Goal: Information Seeking & Learning: Learn about a topic

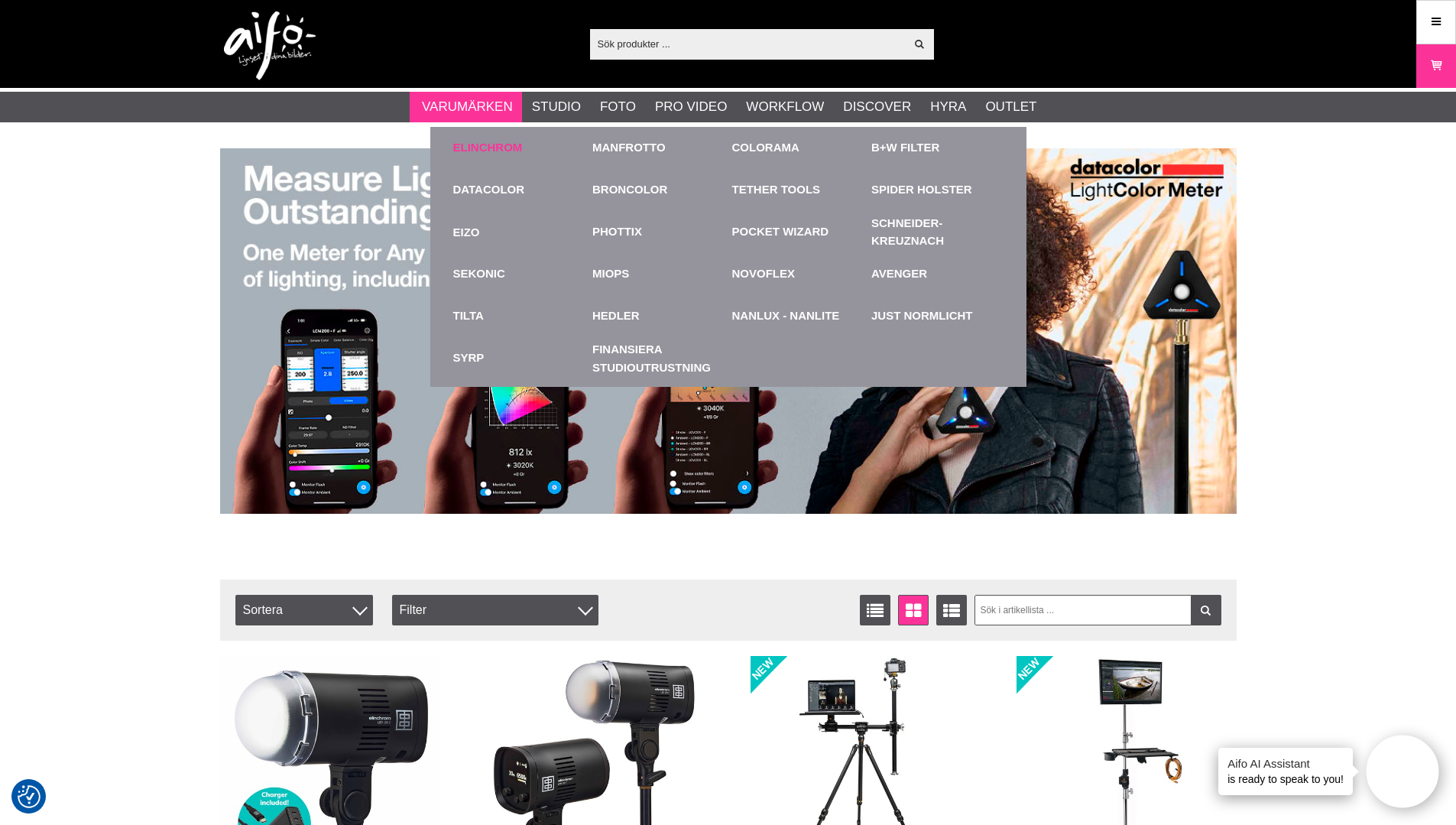
click at [471, 150] on link "Elinchrom" at bounding box center [487, 147] width 69 height 18
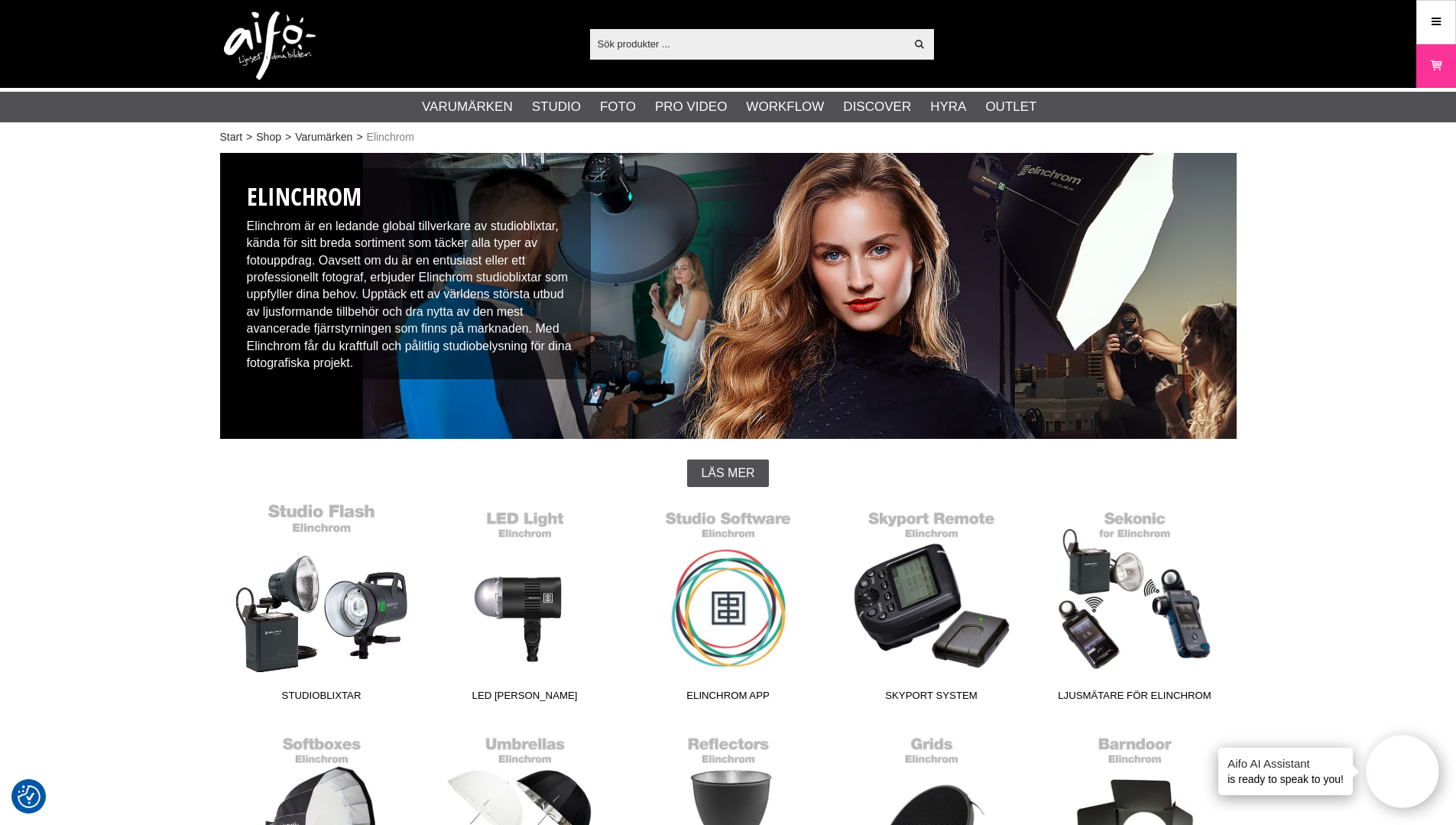
click at [291, 621] on link "Studioblixtar" at bounding box center [322, 606] width 203 height 207
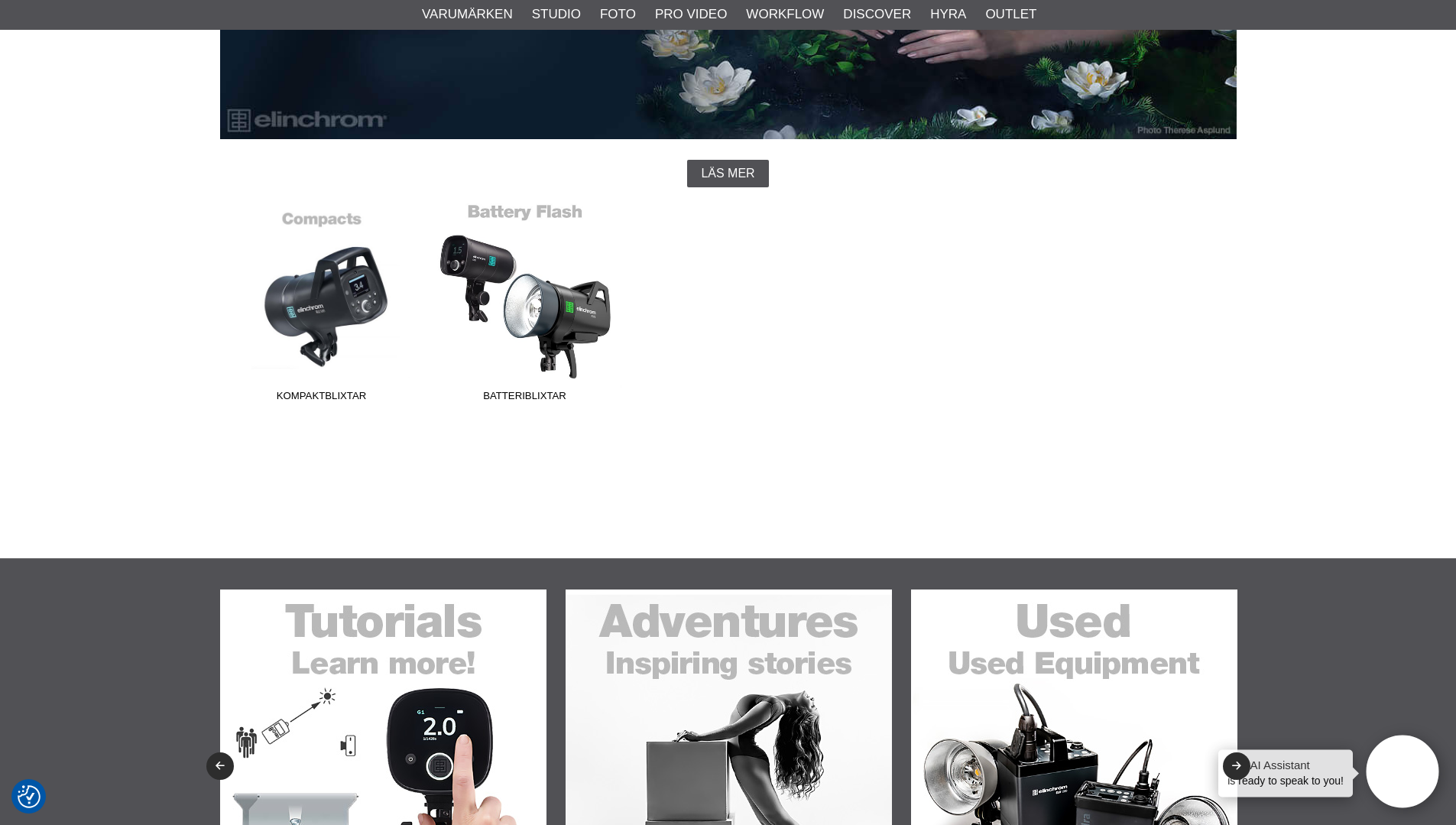
scroll to position [306, 0]
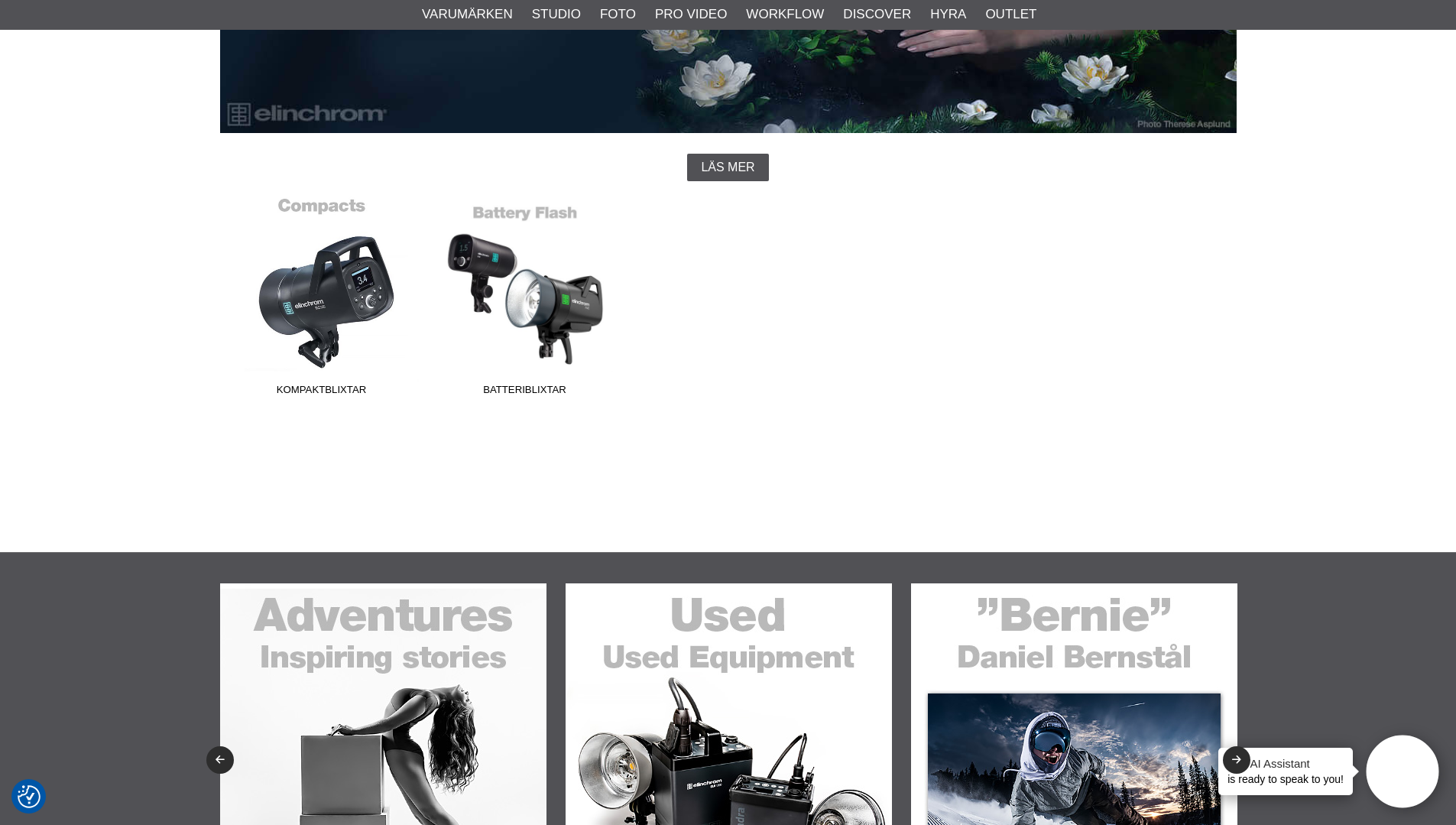
click at [342, 297] on link "Kompaktblixtar" at bounding box center [322, 300] width 203 height 207
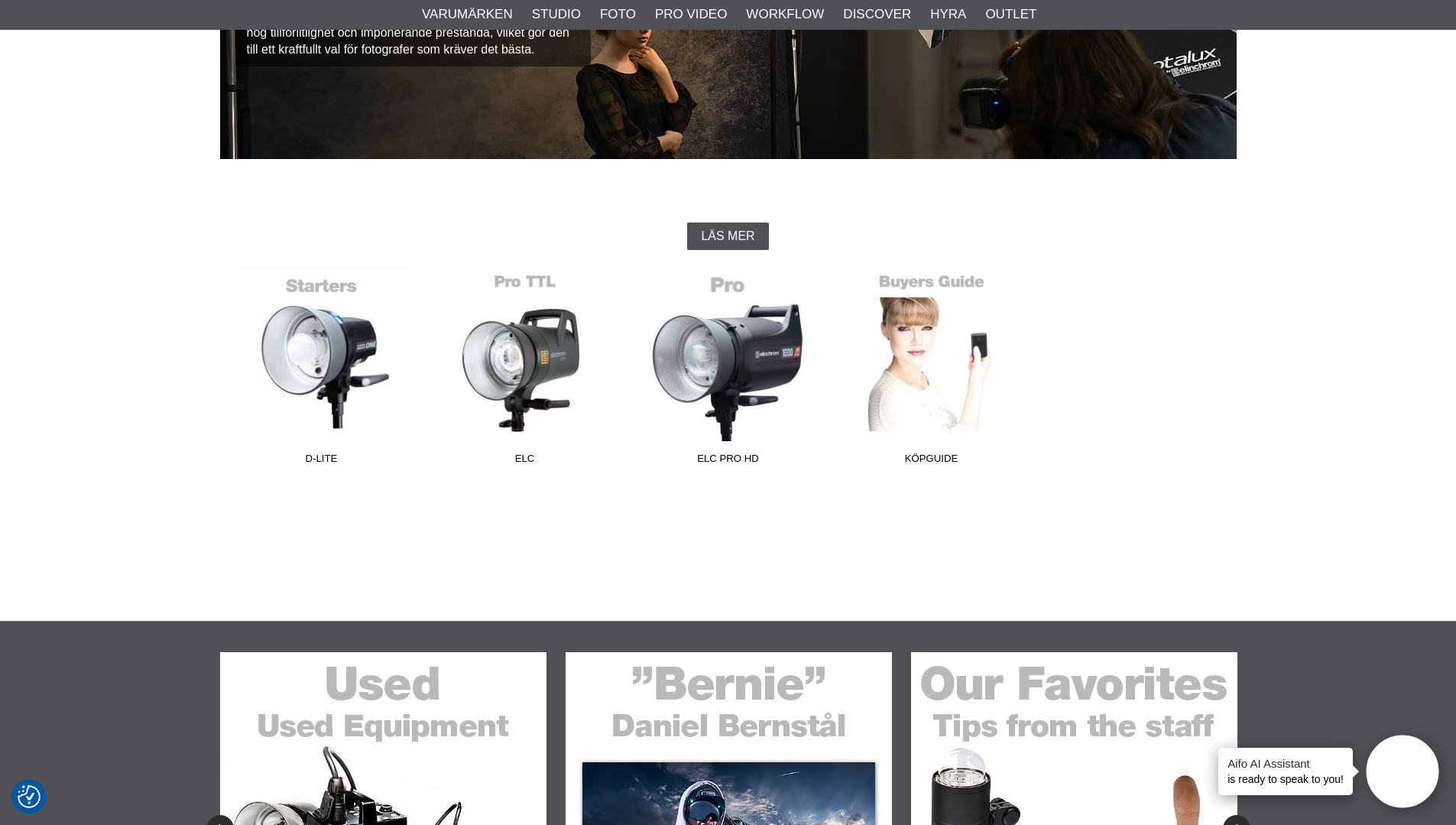
scroll to position [306, 0]
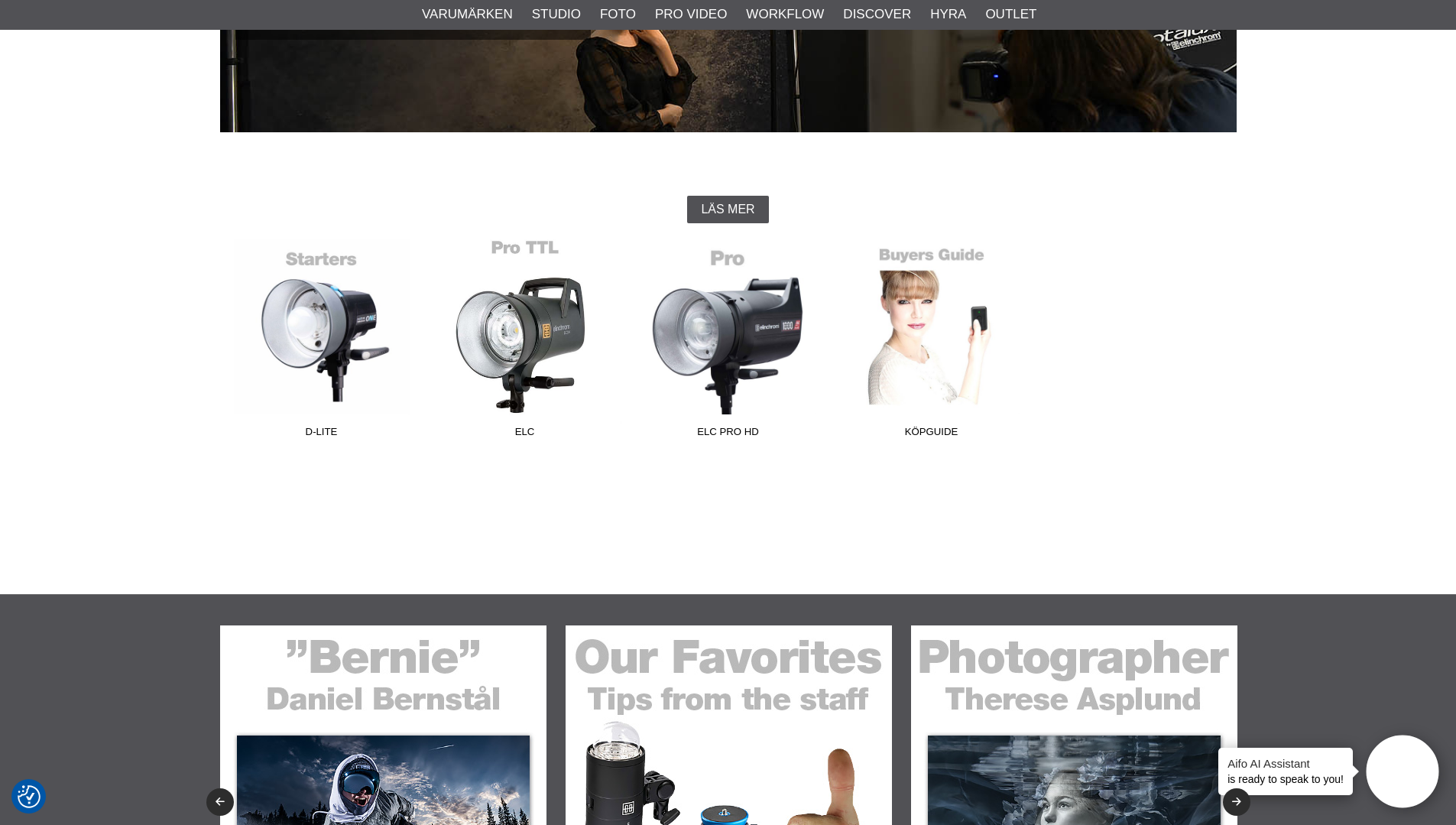
click at [524, 330] on link "ELC" at bounding box center [525, 342] width 203 height 207
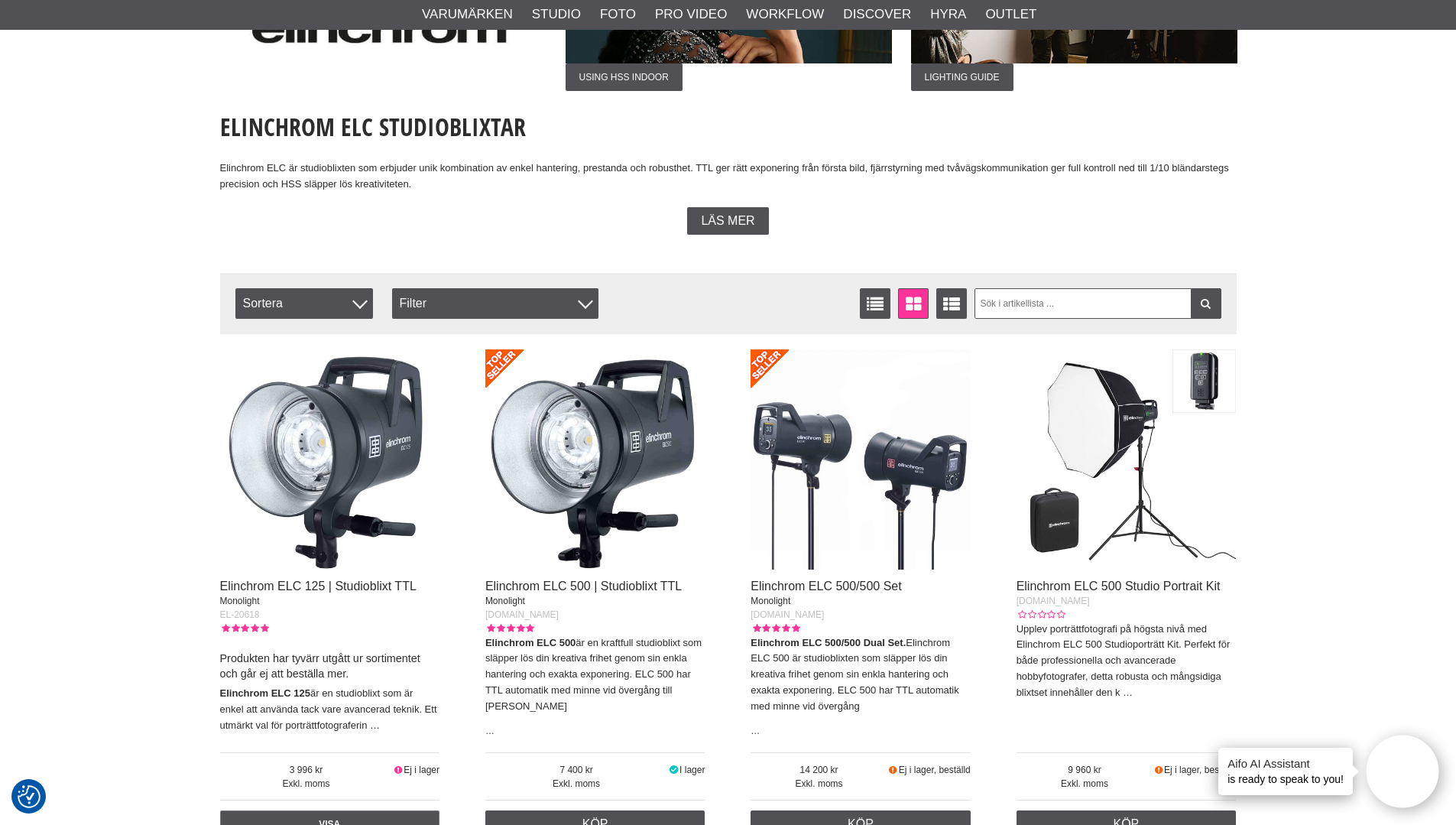
scroll to position [383, 0]
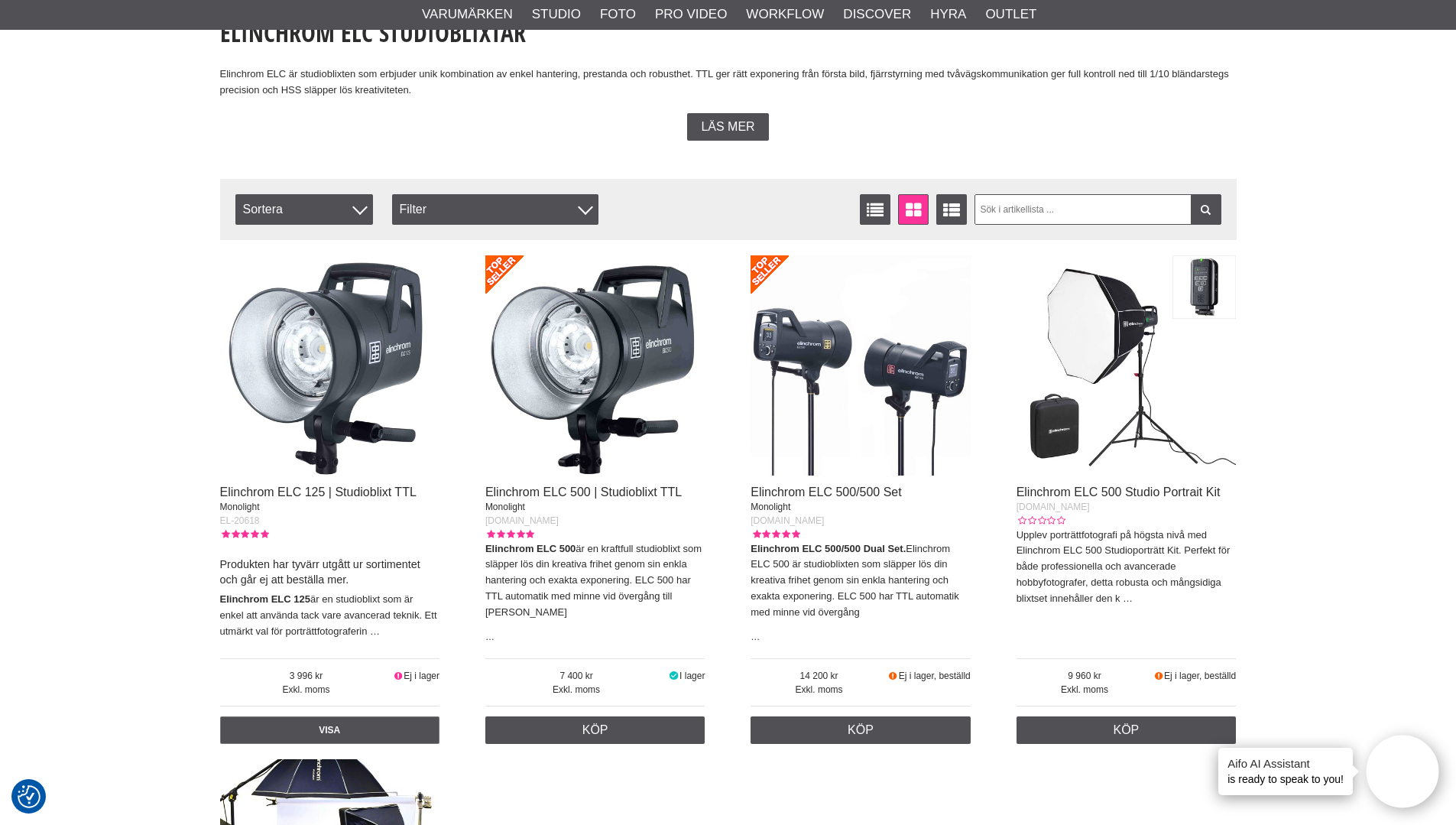
click at [805, 349] on img at bounding box center [861, 365] width 220 height 220
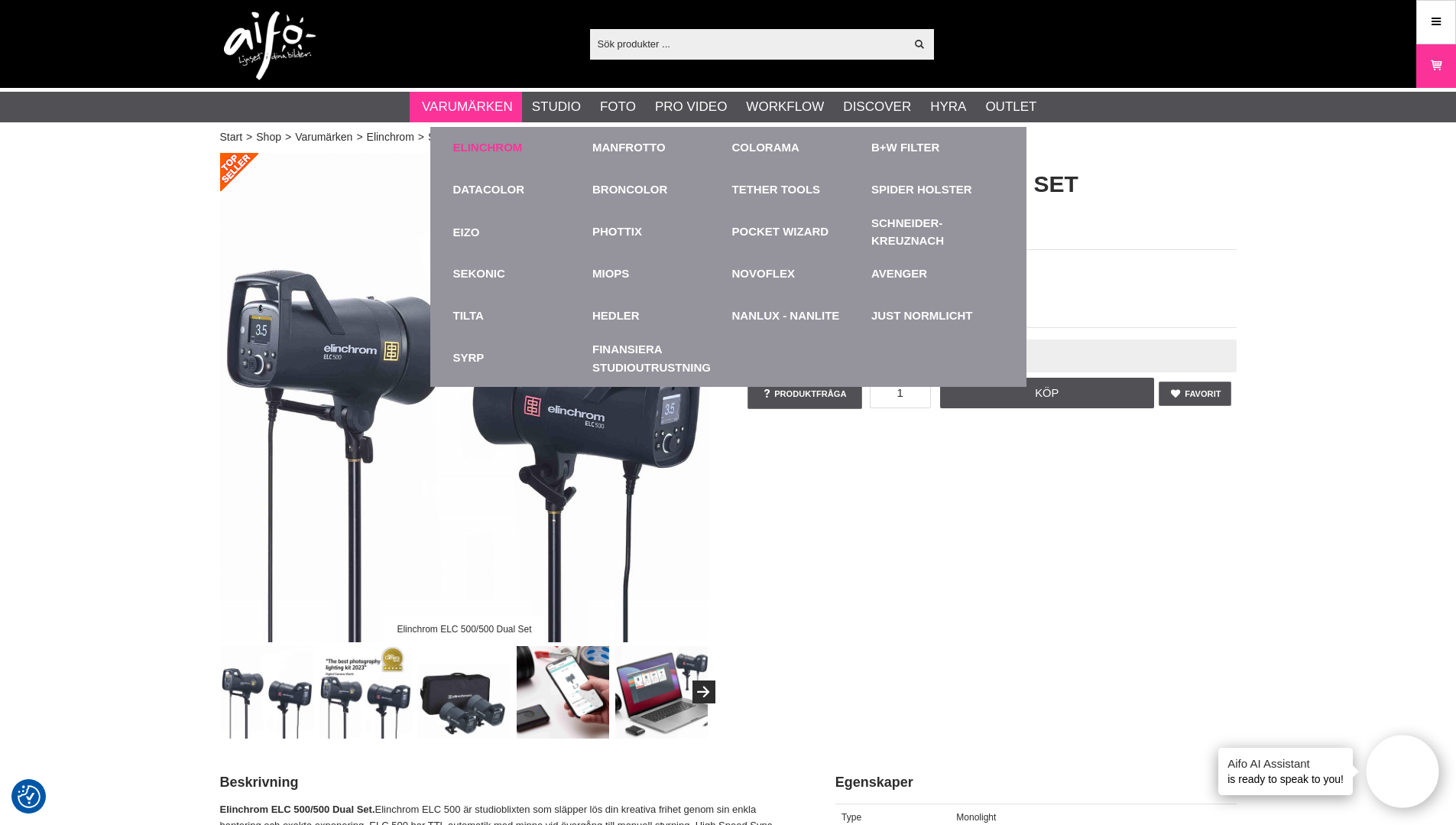
click at [479, 147] on link "Elinchrom" at bounding box center [487, 147] width 69 height 18
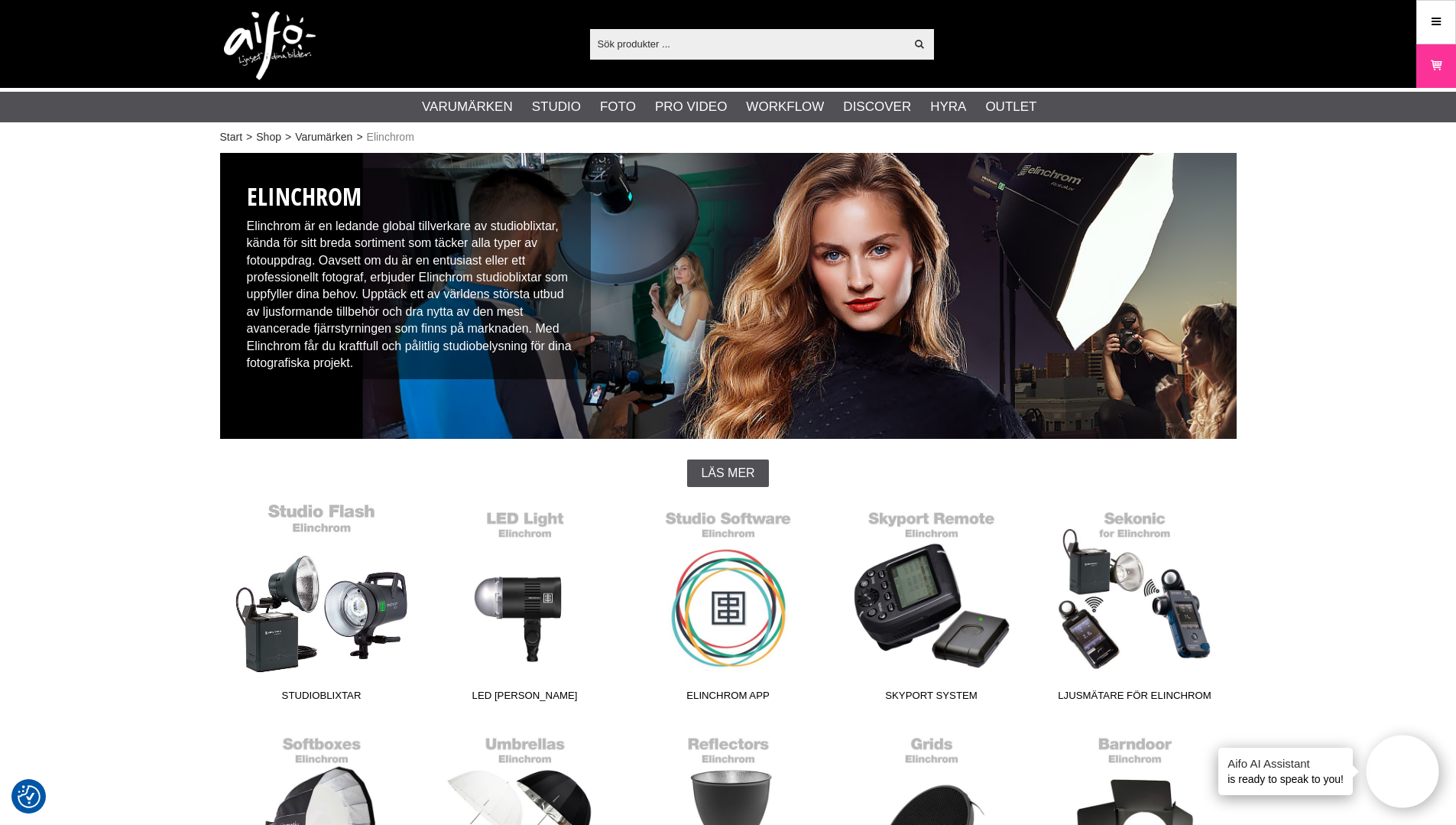
click at [350, 611] on link "Studioblixtar" at bounding box center [322, 606] width 203 height 207
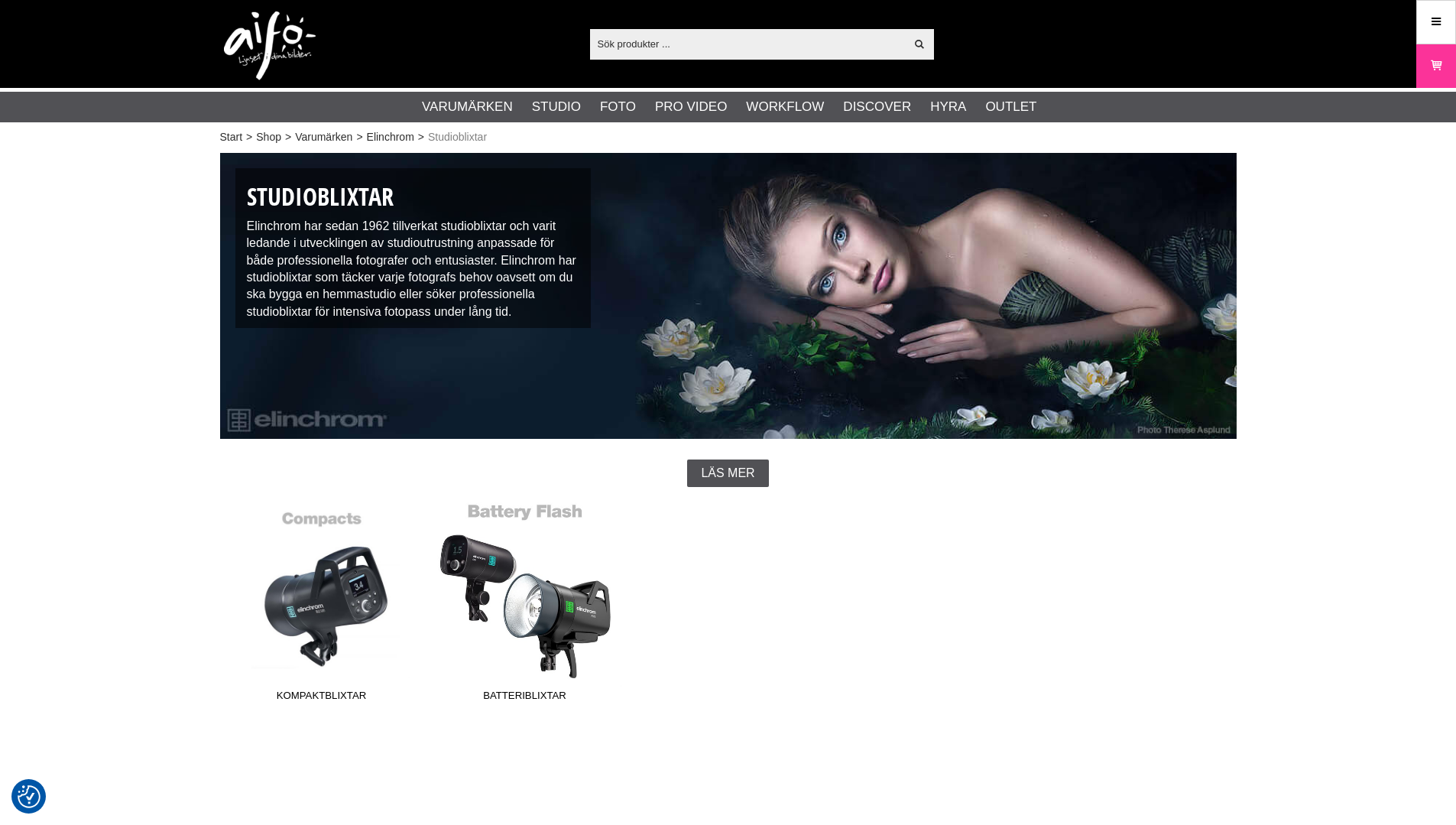
click at [548, 621] on link "Batteriblixtar" at bounding box center [525, 606] width 203 height 207
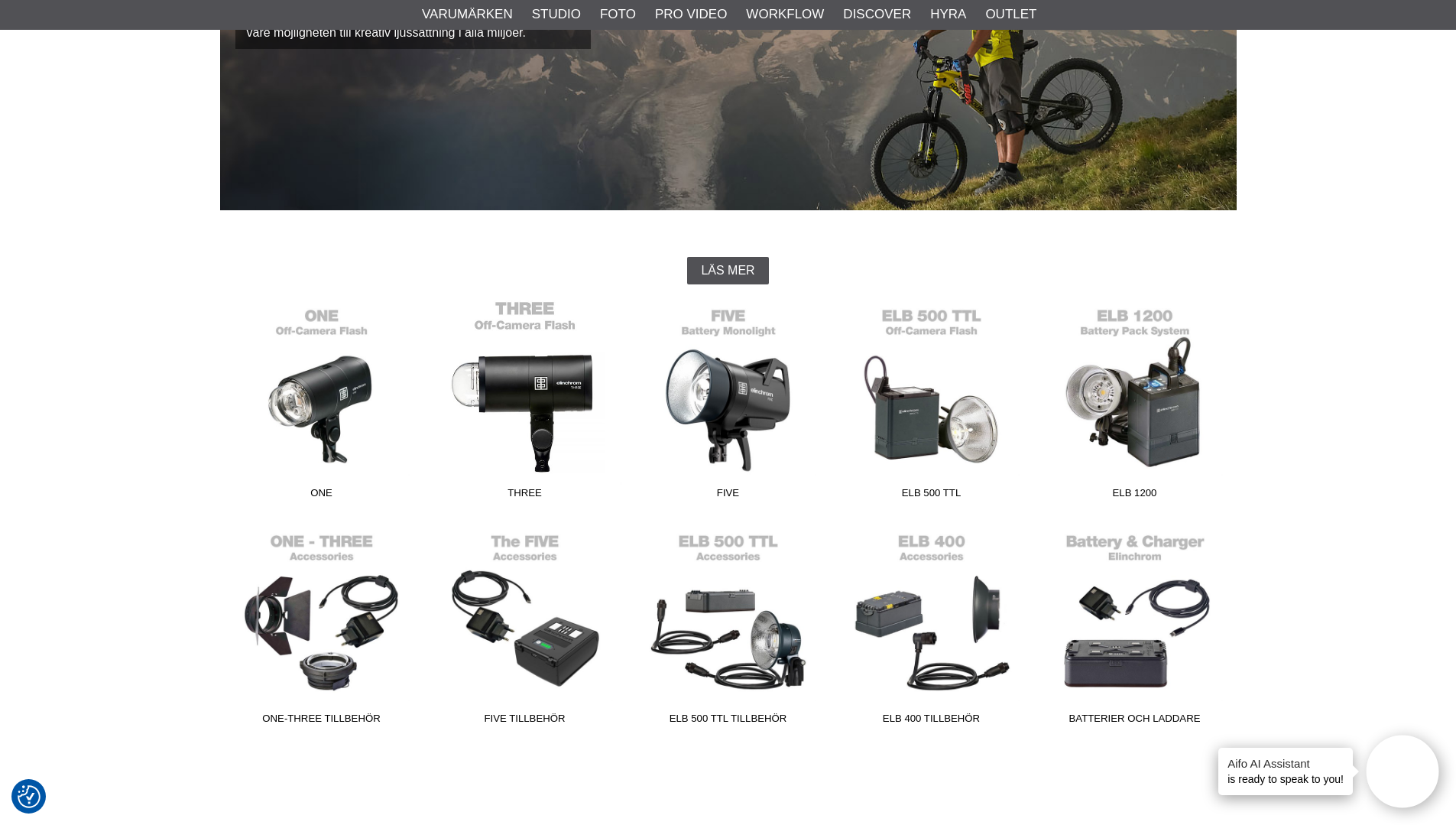
scroll to position [229, 0]
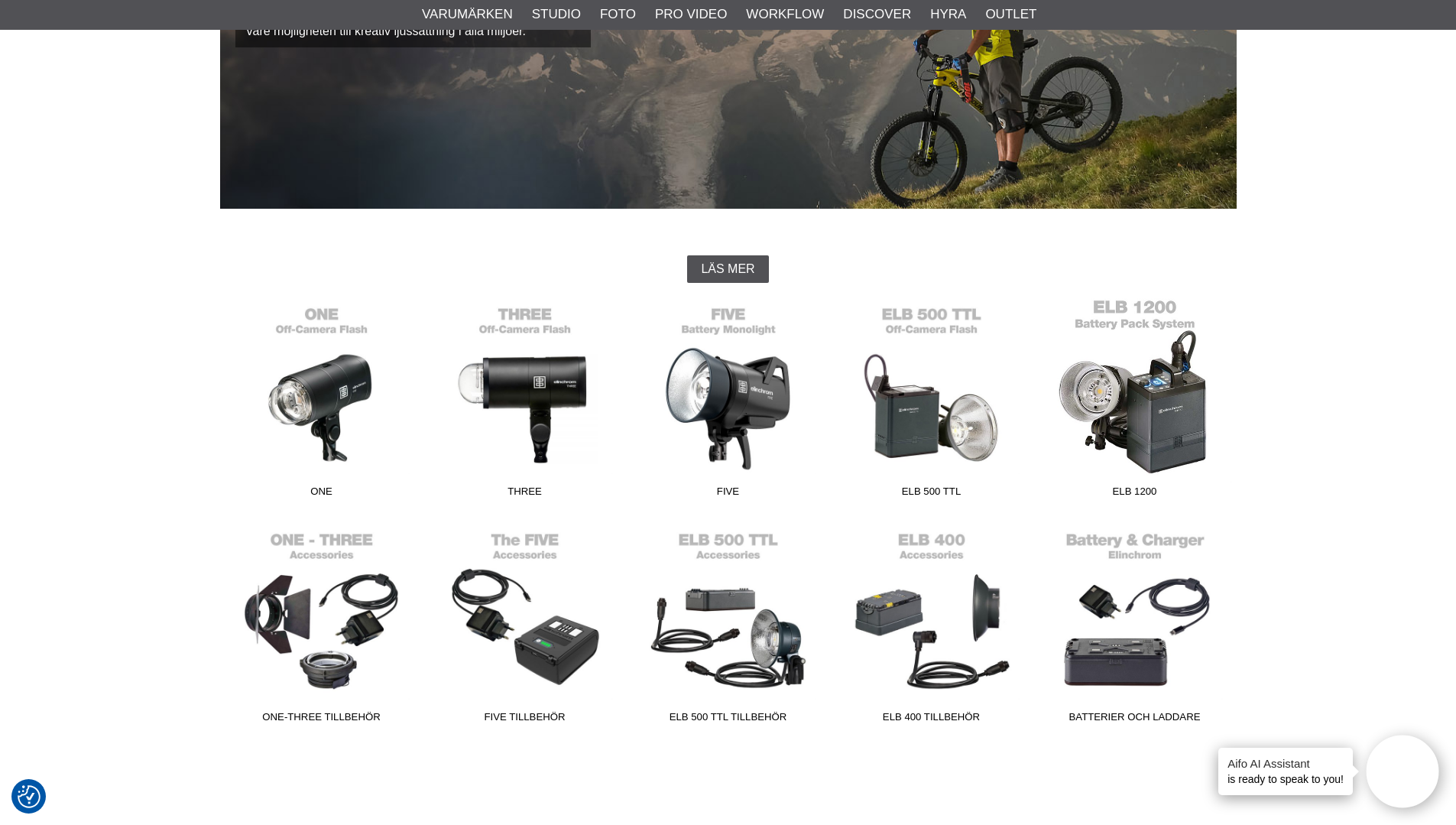
click at [1150, 426] on link "ELB 1200" at bounding box center [1134, 401] width 203 height 207
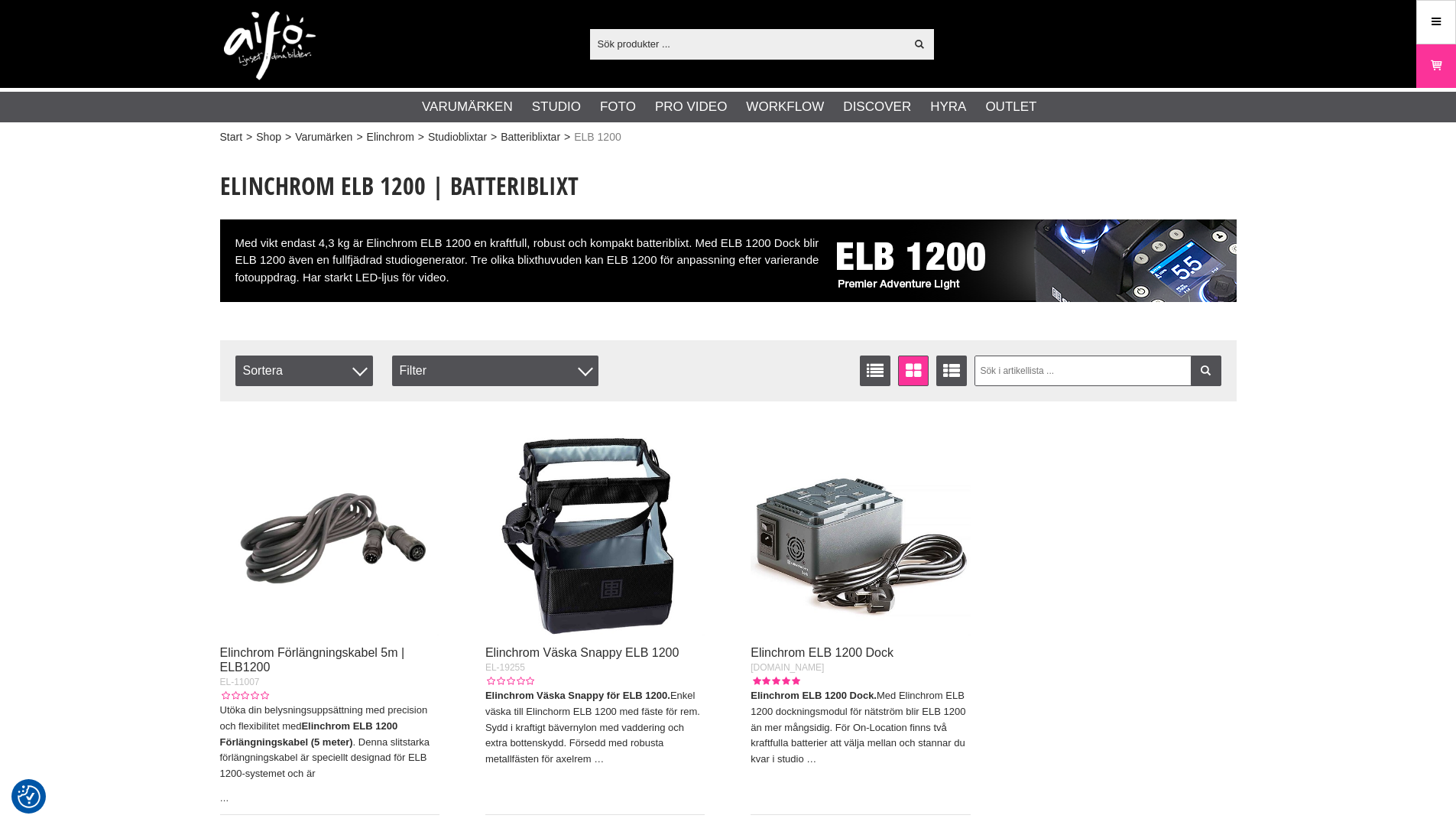
checkbox input "true"
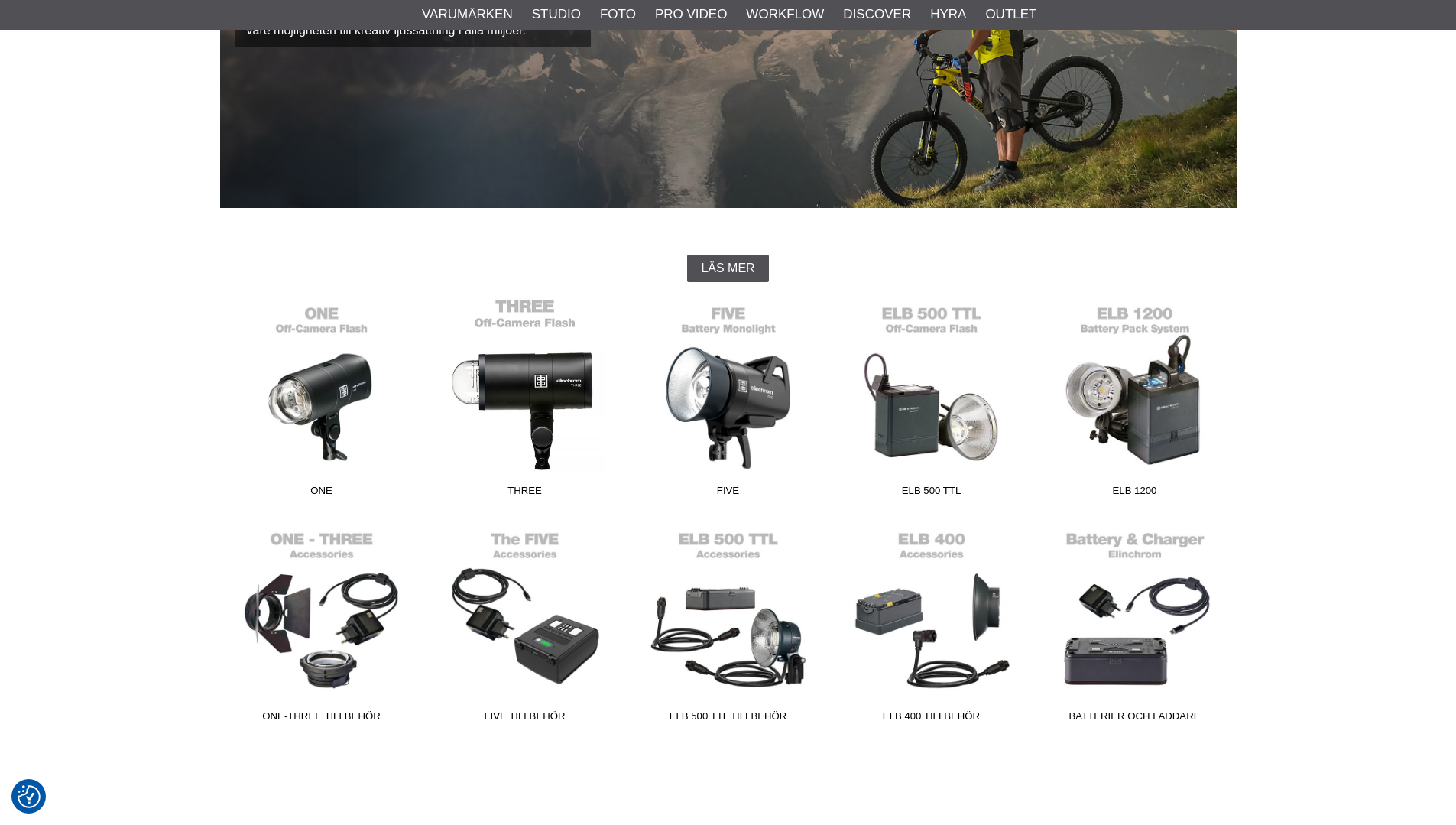
scroll to position [229, 0]
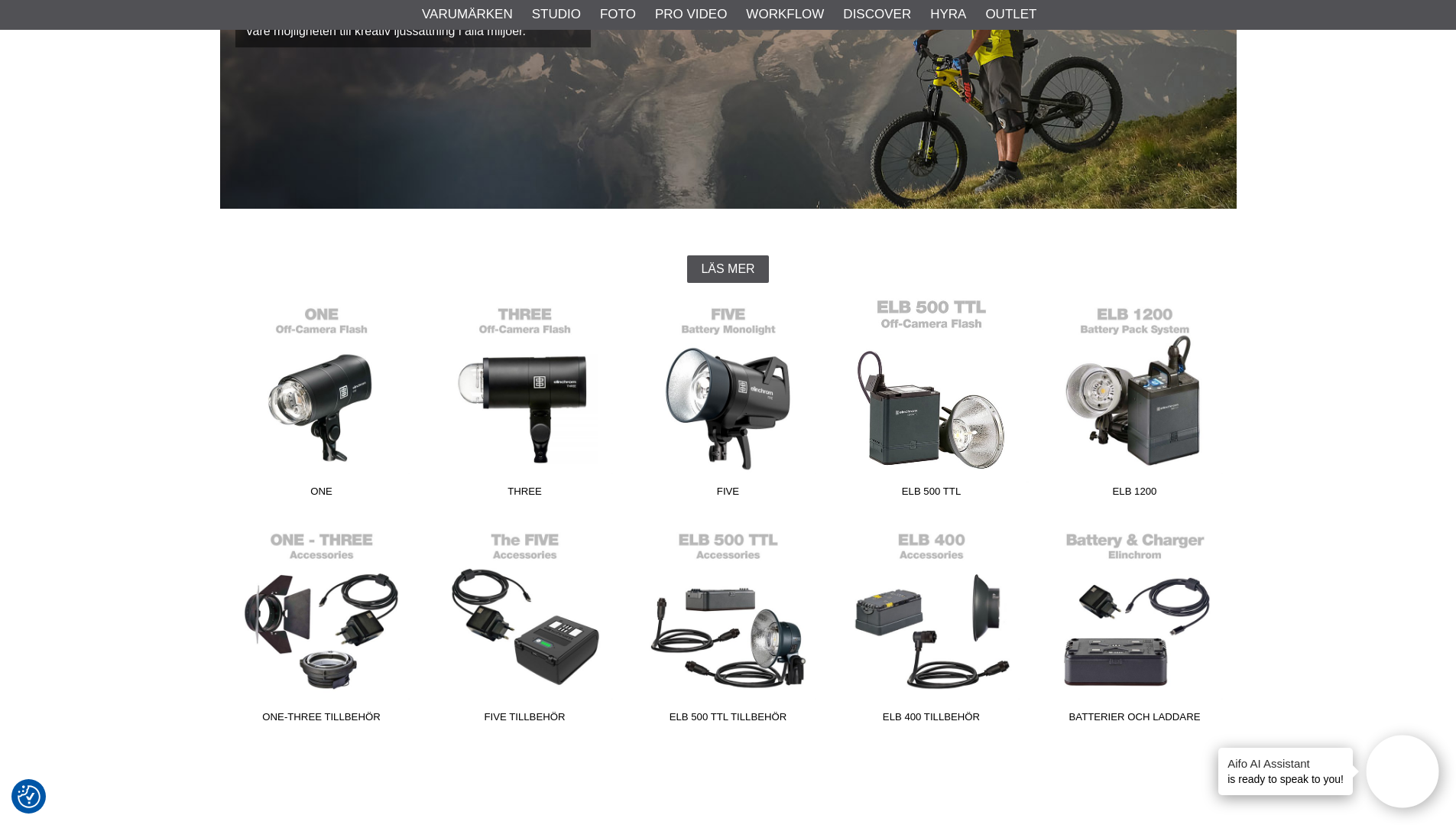
click at [938, 421] on link "ELB 500 TTL" at bounding box center [932, 401] width 203 height 207
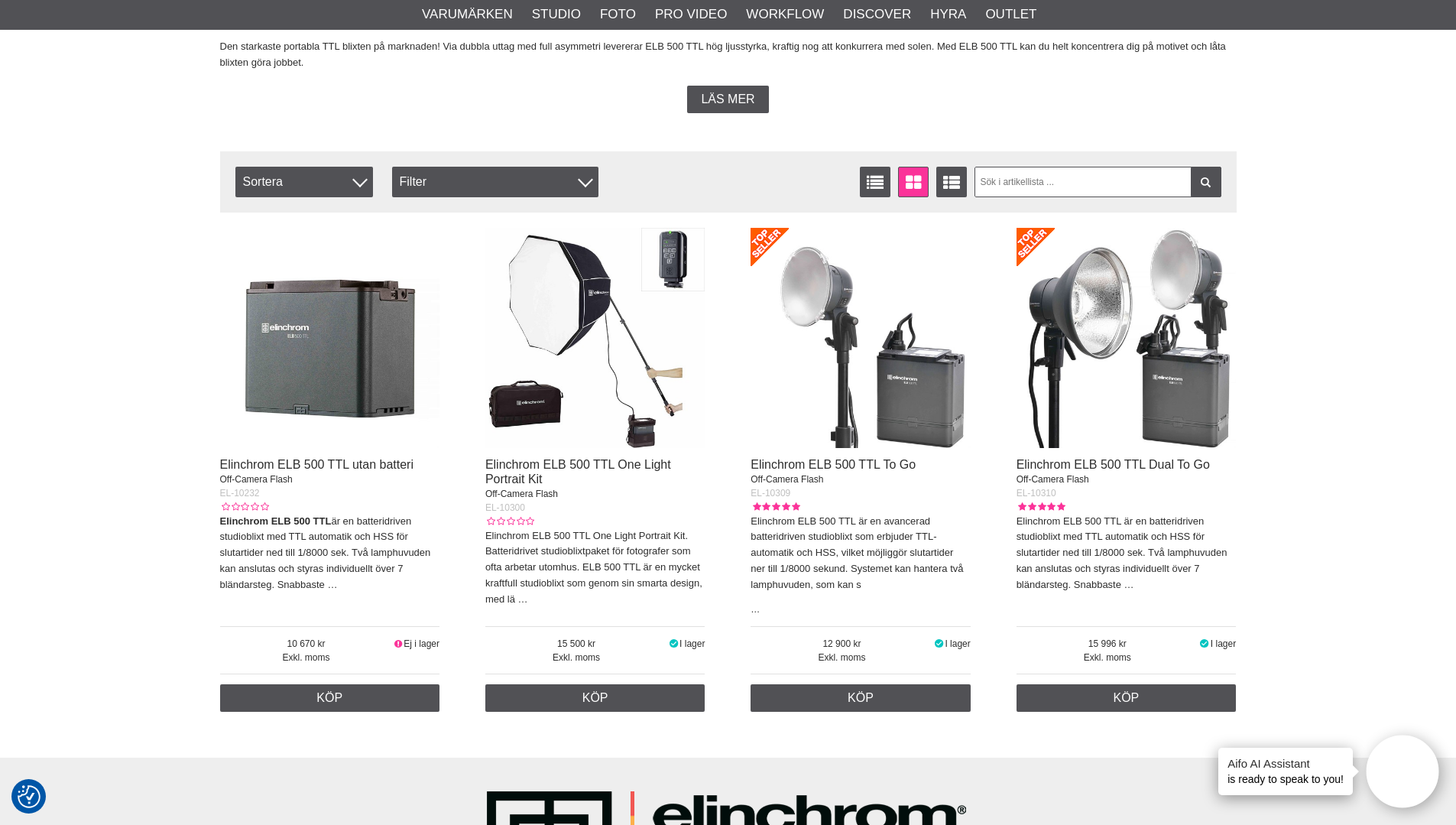
scroll to position [459, 0]
